Goal: Information Seeking & Learning: Learn about a topic

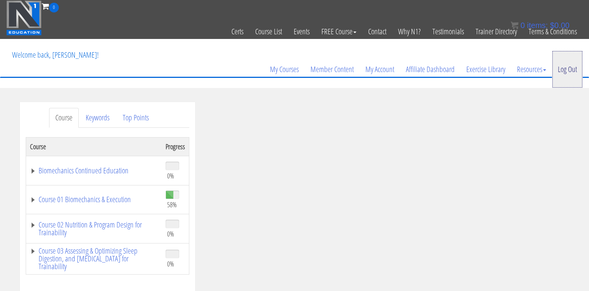
click at [565, 65] on link "Log Out" at bounding box center [567, 69] width 31 height 37
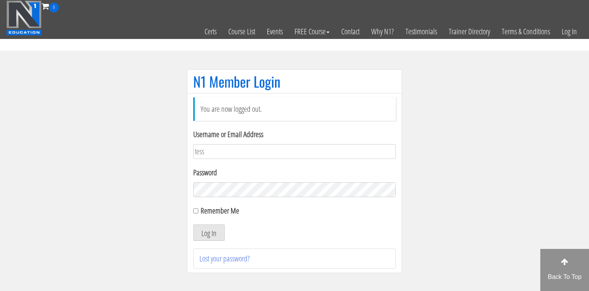
type input "[EMAIL_ADDRESS][DOMAIN_NAME]"
click at [211, 226] on button "Log In" at bounding box center [209, 232] width 32 height 16
click at [210, 231] on button "Log In" at bounding box center [209, 232] width 32 height 16
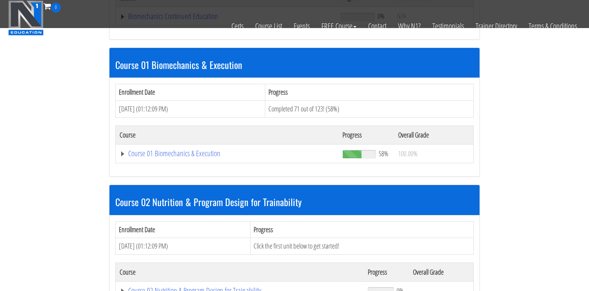
scroll to position [201, 0]
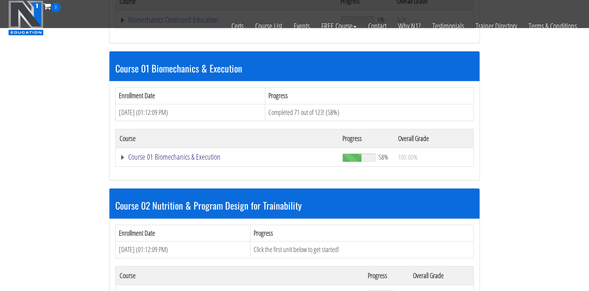
click at [192, 155] on link "Course 01 Biomechanics & Execution" at bounding box center [227, 157] width 215 height 8
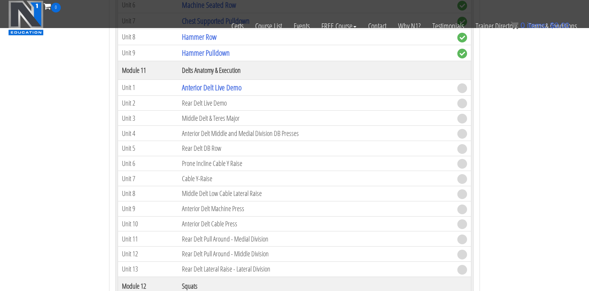
scroll to position [1646, 0]
click at [208, 89] on link "Anterior Delt Live Demo" at bounding box center [212, 87] width 60 height 11
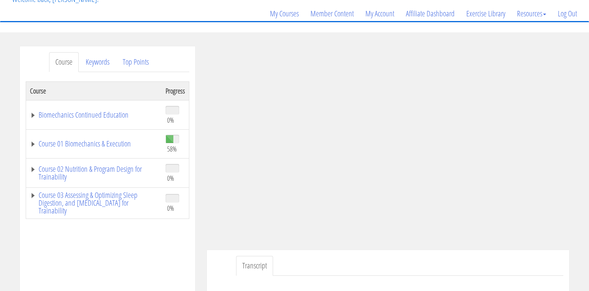
scroll to position [62, 0]
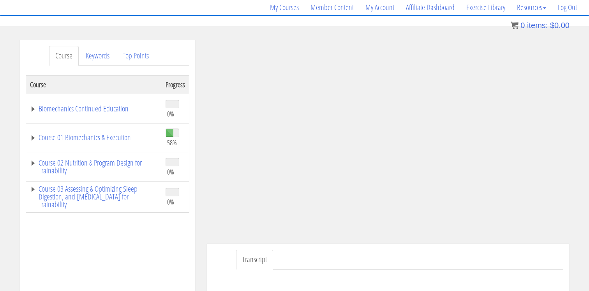
click at [481, 254] on ul "Transcript" at bounding box center [399, 260] width 327 height 20
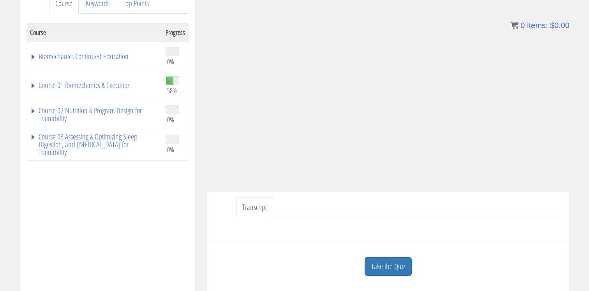
scroll to position [127, 0]
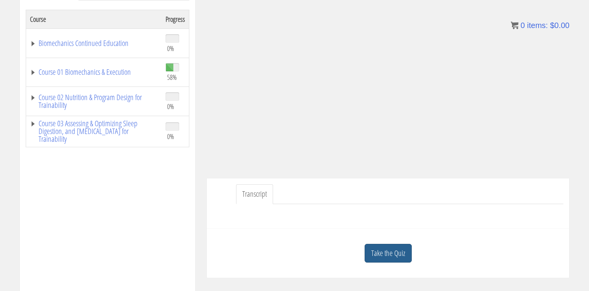
click at [382, 259] on link "Take the Quiz" at bounding box center [387, 253] width 47 height 19
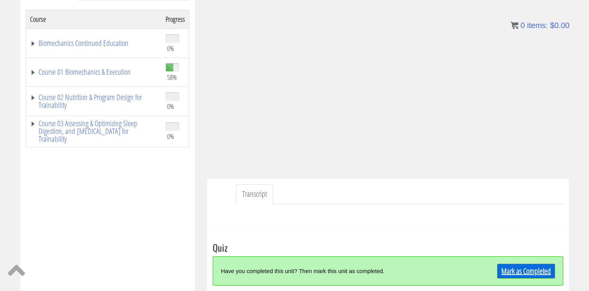
click at [527, 270] on link "Mark as Completed" at bounding box center [526, 271] width 58 height 15
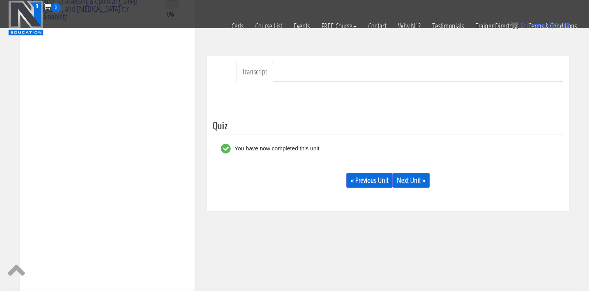
scroll to position [204, 0]
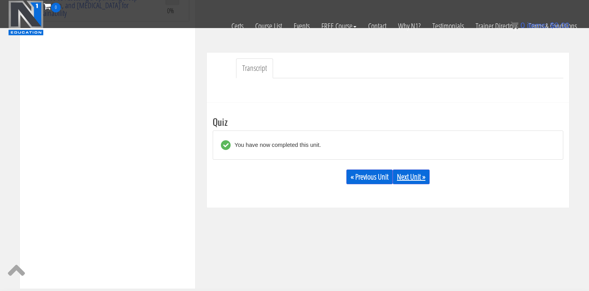
click at [414, 179] on link "Next Unit »" at bounding box center [410, 176] width 37 height 15
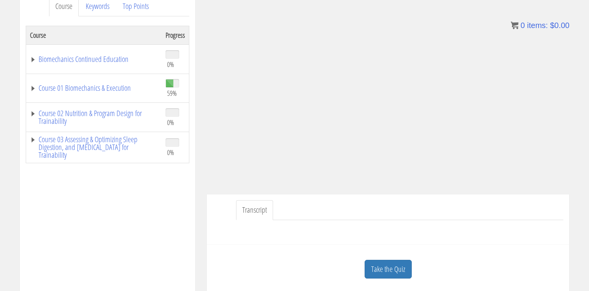
scroll to position [116, 0]
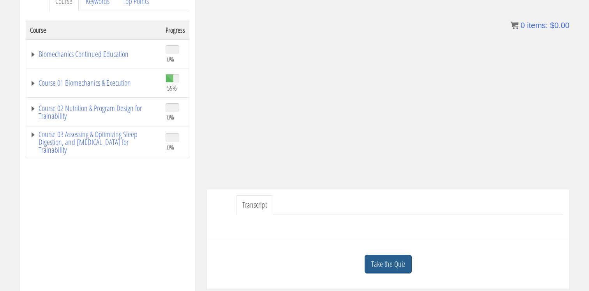
click at [394, 268] on link "Take the Quiz" at bounding box center [387, 264] width 47 height 19
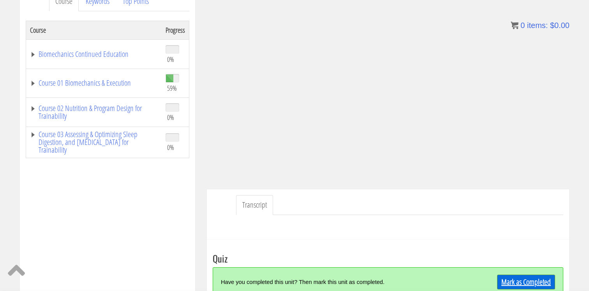
click at [547, 280] on link "Mark as Completed" at bounding box center [526, 281] width 58 height 15
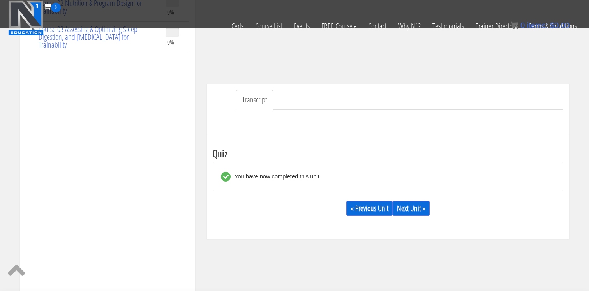
scroll to position [180, 0]
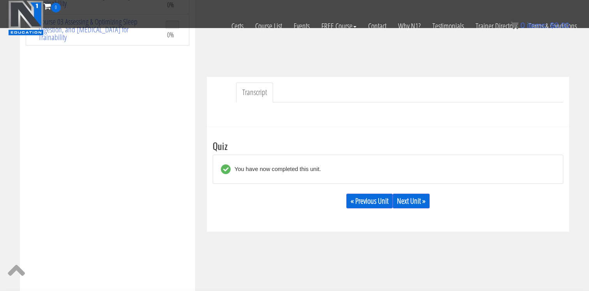
click at [400, 208] on div "« Previous Unit Next Unit »" at bounding box center [388, 201] width 350 height 26
click at [409, 200] on link "Next Unit »" at bounding box center [410, 201] width 37 height 15
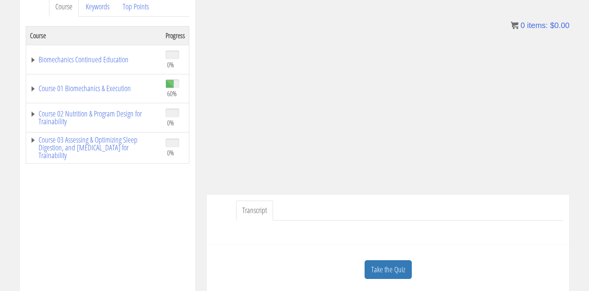
scroll to position [111, 0]
click at [385, 263] on link "Take the Quiz" at bounding box center [387, 269] width 47 height 19
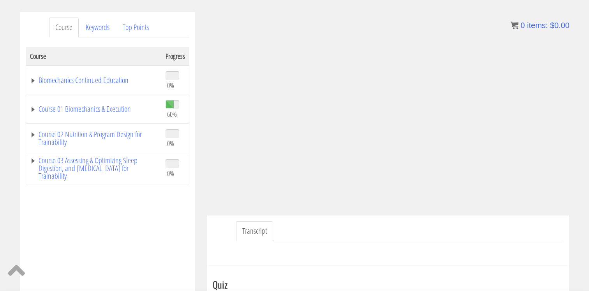
scroll to position [80, 0]
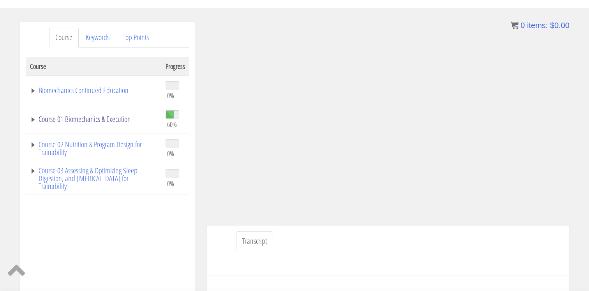
click at [87, 118] on link "Course 01 Biomechanics & Execution" at bounding box center [94, 119] width 128 height 8
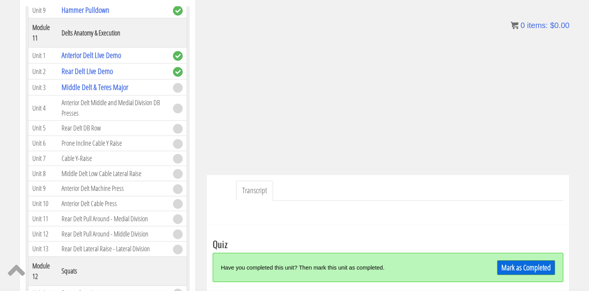
scroll to position [137, 0]
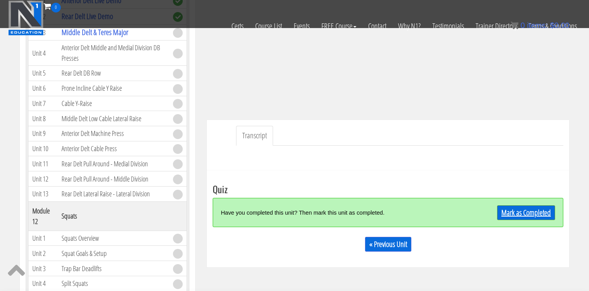
click at [501, 215] on link "Mark as Completed" at bounding box center [526, 212] width 58 height 15
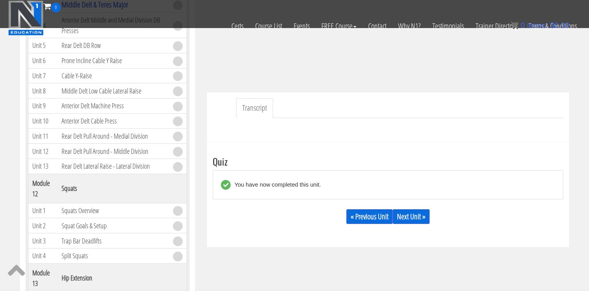
scroll to position [172, 0]
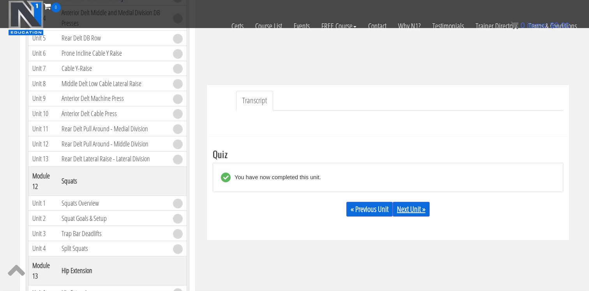
click at [411, 207] on link "Next Unit »" at bounding box center [410, 209] width 37 height 15
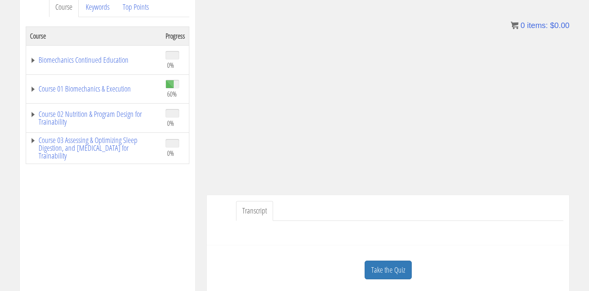
scroll to position [111, 0]
click at [379, 274] on link "Take the Quiz" at bounding box center [387, 269] width 47 height 19
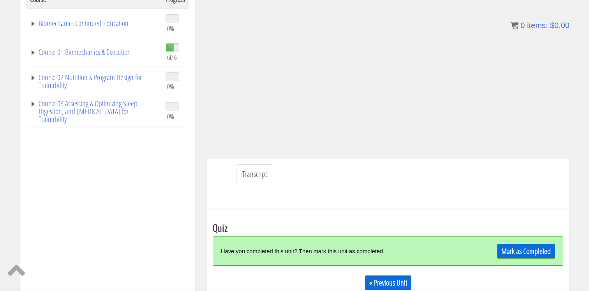
scroll to position [149, 0]
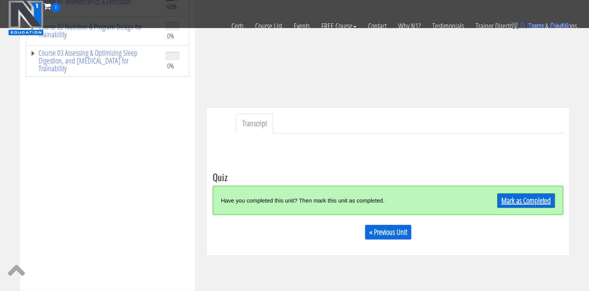
click at [530, 199] on link "Mark as Completed" at bounding box center [526, 200] width 58 height 15
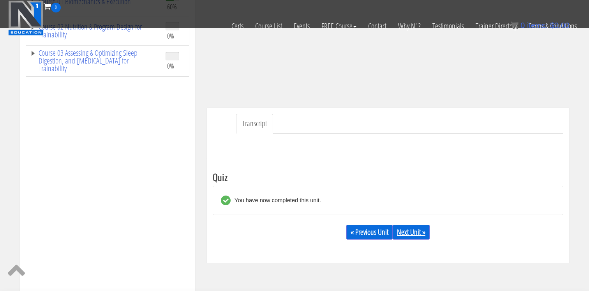
click at [419, 231] on link "Next Unit »" at bounding box center [410, 232] width 37 height 15
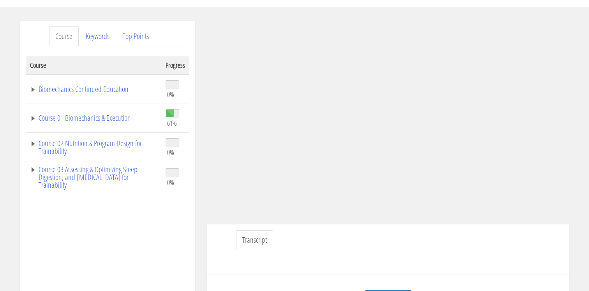
scroll to position [94, 0]
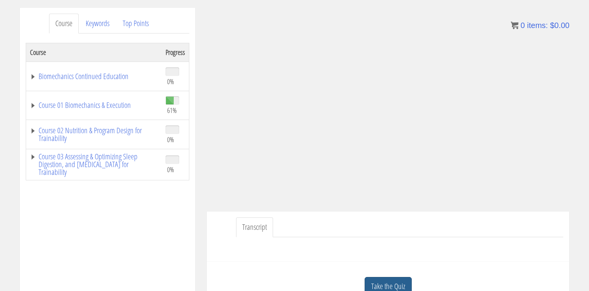
click at [394, 281] on link "Take the Quiz" at bounding box center [387, 286] width 47 height 19
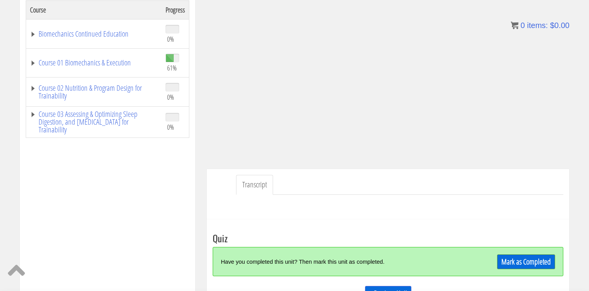
scroll to position [145, 0]
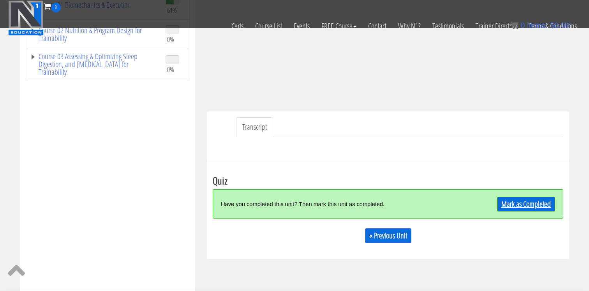
click at [518, 208] on link "Mark as Completed" at bounding box center [526, 204] width 58 height 15
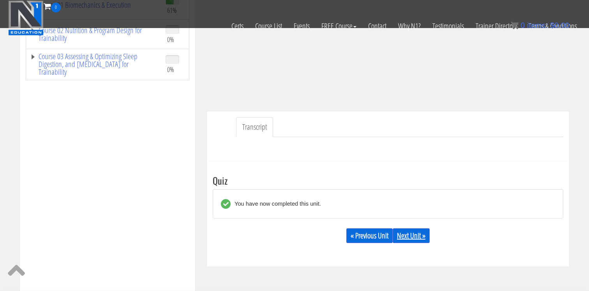
click at [402, 234] on link "Next Unit »" at bounding box center [410, 235] width 37 height 15
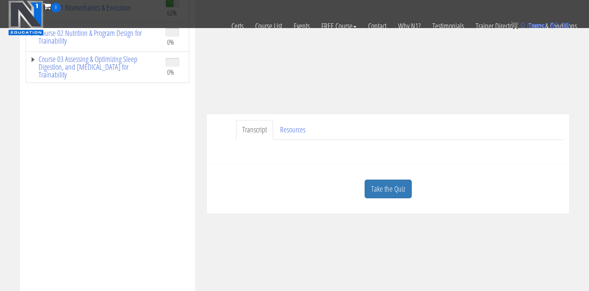
scroll to position [144, 0]
click at [381, 190] on link "Take the Quiz" at bounding box center [387, 187] width 47 height 19
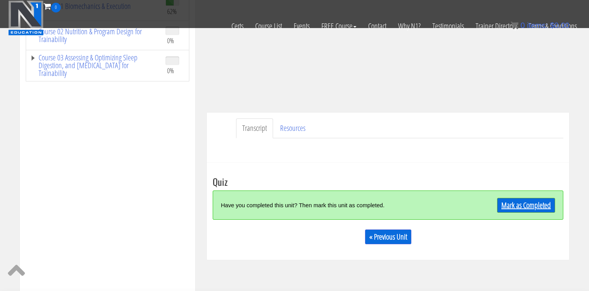
click at [508, 209] on link "Mark as Completed" at bounding box center [526, 205] width 58 height 15
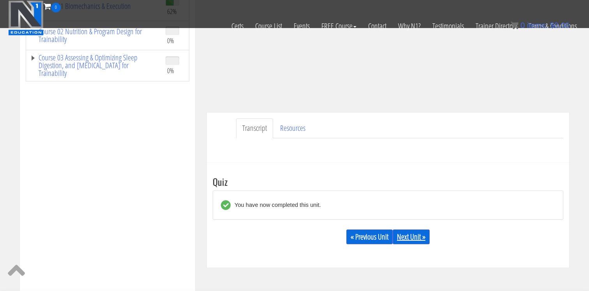
click at [410, 239] on link "Next Unit »" at bounding box center [410, 236] width 37 height 15
